Goal: Navigation & Orientation: Go to known website

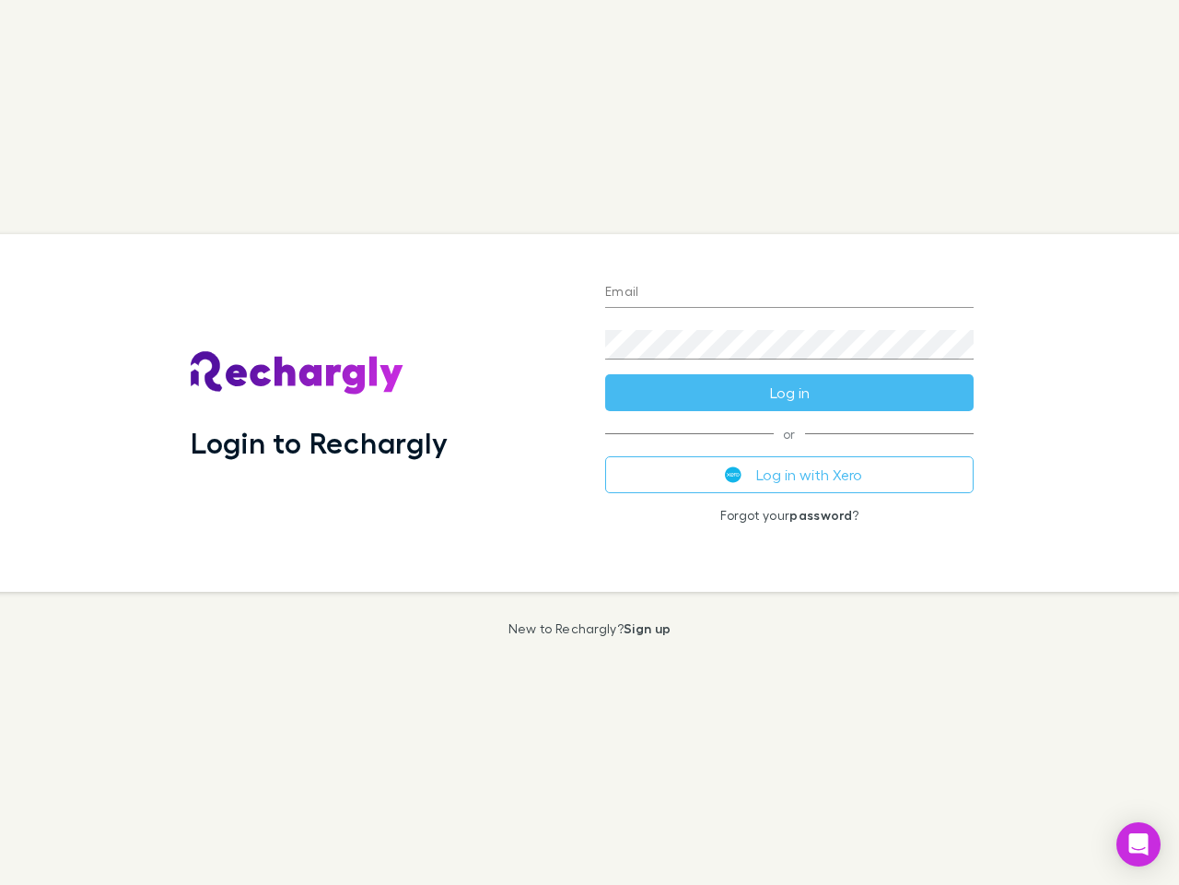
click at [590, 442] on div "Login to Rechargly" at bounding box center [383, 413] width 415 height 358
click at [790, 293] on input "Email" at bounding box center [789, 292] width 369 height 29
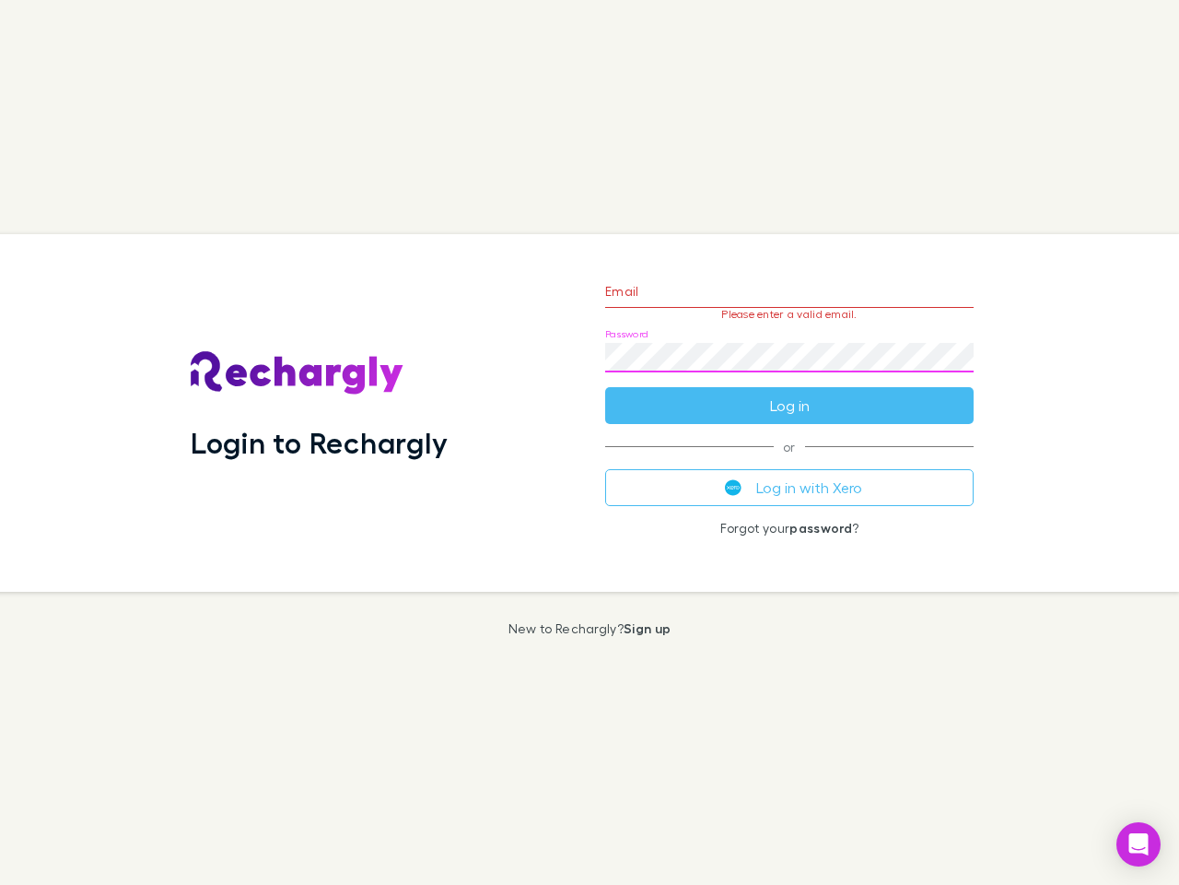
click at [790, 393] on form "Email Please enter a valid email. Password Log in" at bounding box center [789, 344] width 369 height 160
click at [790, 475] on div "Email Please enter a valid email. Password Log in or Log in with Xero Forgot yo…" at bounding box center [790, 413] width 398 height 358
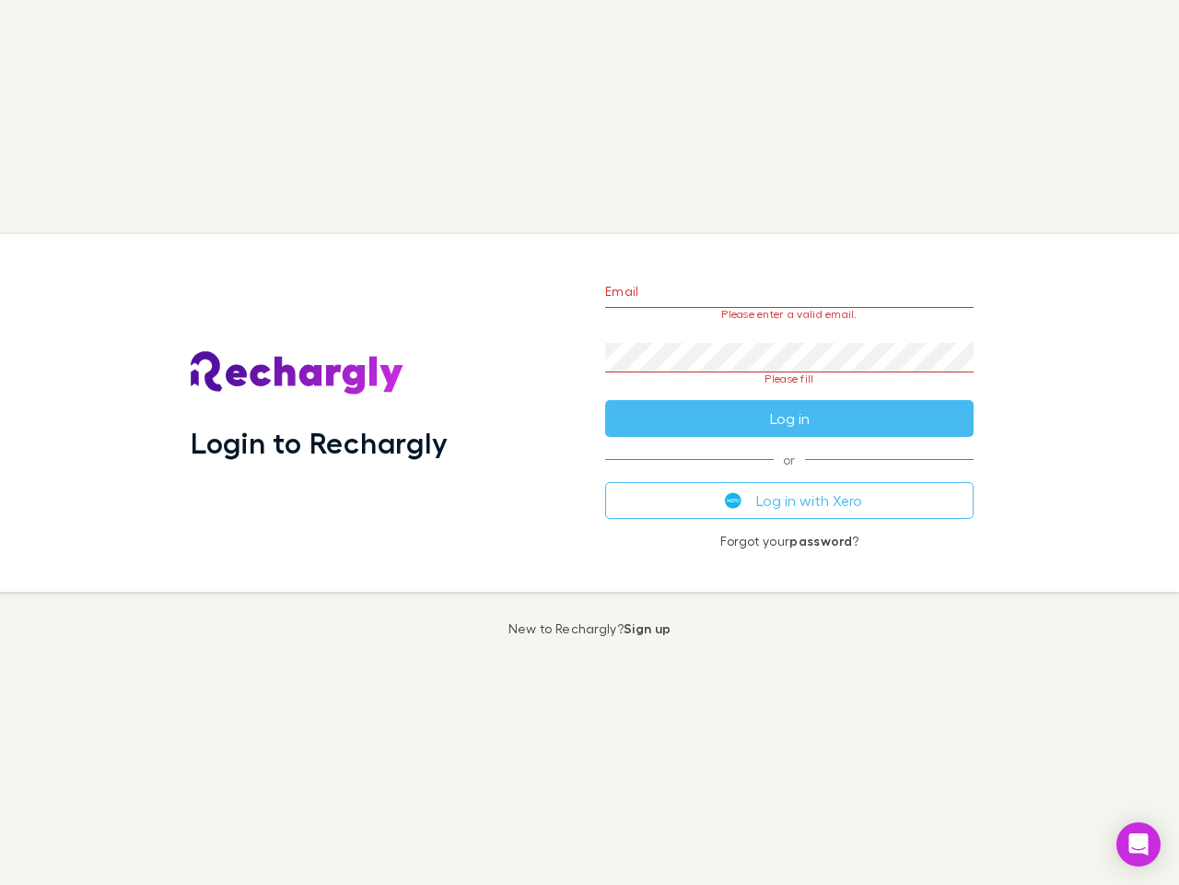
click at [1139, 844] on icon "Open Intercom Messenger" at bounding box center [1139, 844] width 19 height 22
